Goal: Task Accomplishment & Management: Use online tool/utility

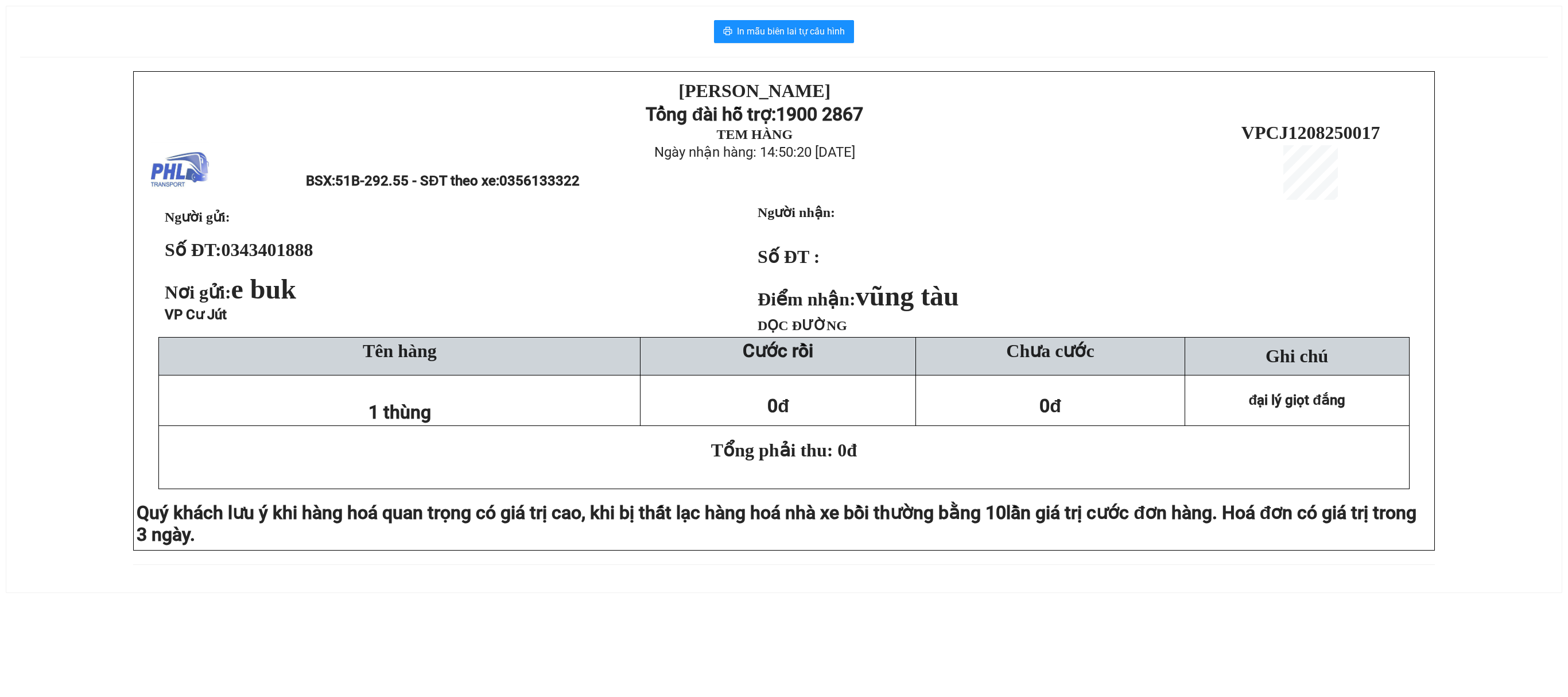
drag, startPoint x: 98, startPoint y: 274, endPoint x: 197, endPoint y: 200, distance: 123.6
click at [99, 273] on div "PHƯƠNG HỒNG LINH Tổng đài hỗ trợ: 1900 2867 TEM HÀNG Ngày nhận hàng: 14:50:20 -…" at bounding box center [784, 325] width 1527 height 508
drag, startPoint x: 0, startPoint y: 271, endPoint x: 295, endPoint y: 129, distance: 327.4
click at [12, 263] on div "In mẫu biên lai tự cấu hình PHƯƠNG HỒNG LINH Tổng đài hỗ trợ: 1900 2867 TEM HÀN…" at bounding box center [784, 292] width 1568 height 613
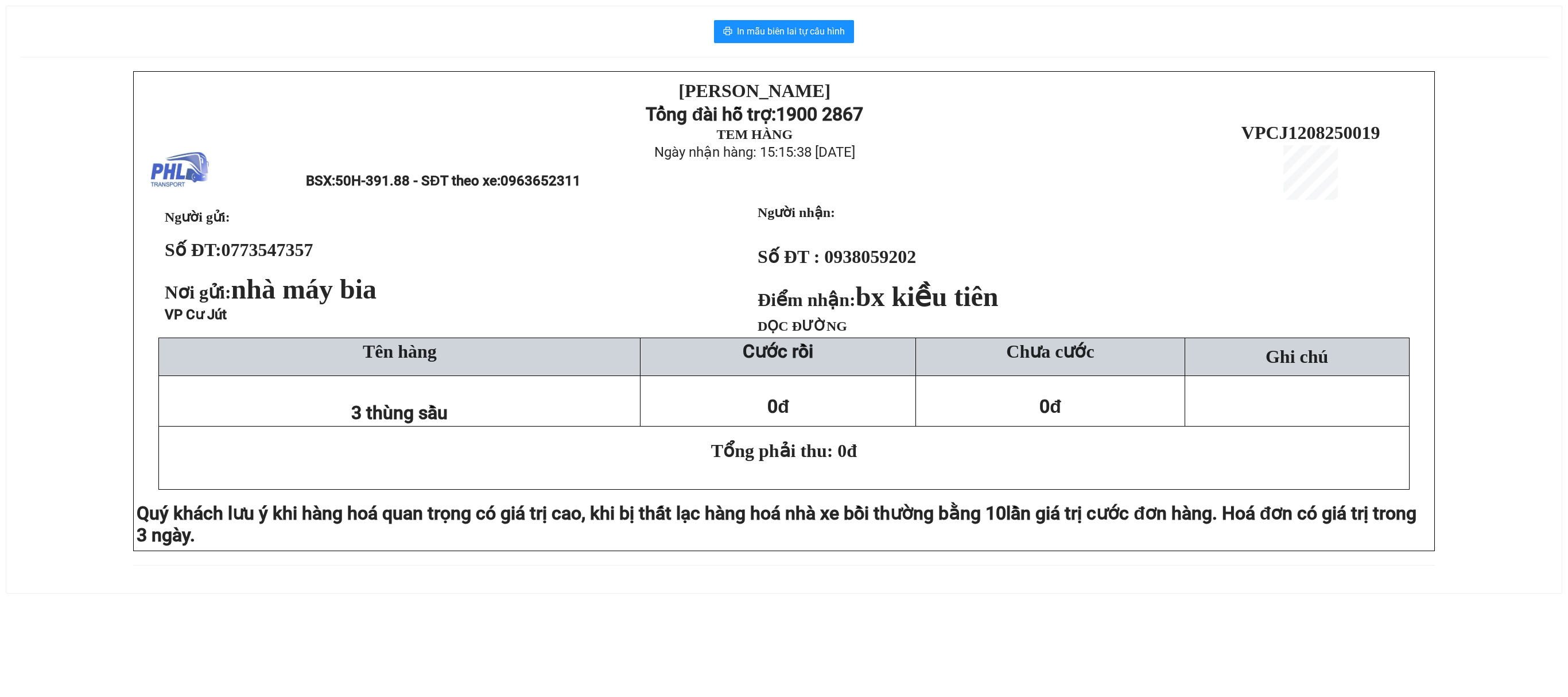
drag, startPoint x: 1, startPoint y: 324, endPoint x: 55, endPoint y: 304, distance: 57.6
click at [8, 322] on div "In mẫu biên lai tự cấu hình PHƯƠNG HỒNG LINH Tổng đài hỗ trợ: 1900 2867 TEM HÀN…" at bounding box center [784, 292] width 1568 height 613
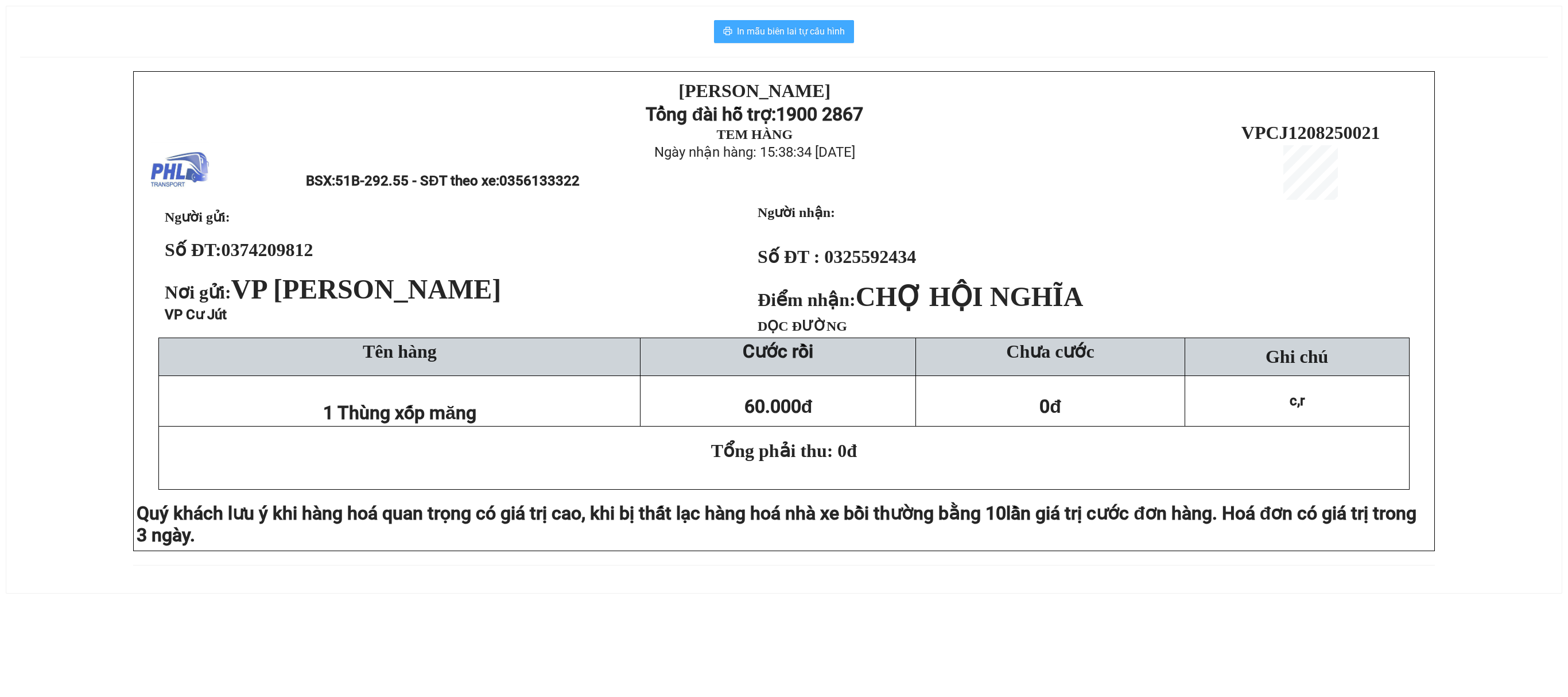
click at [813, 31] on span "In mẫu biên lai tự cấu hình" at bounding box center [791, 32] width 108 height 15
